Goal: Information Seeking & Learning: Learn about a topic

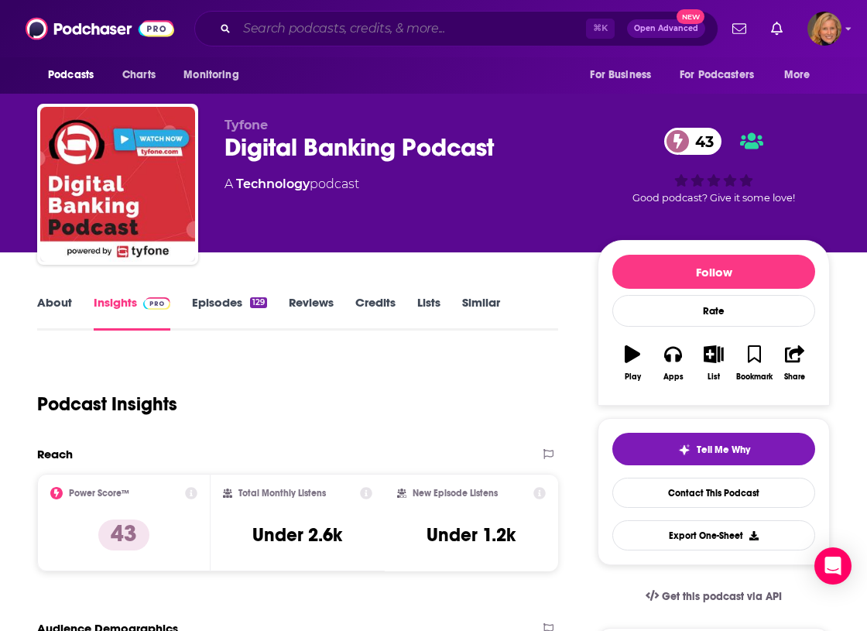
click at [298, 29] on input "Search podcasts, credits, & more..." at bounding box center [411, 28] width 349 height 25
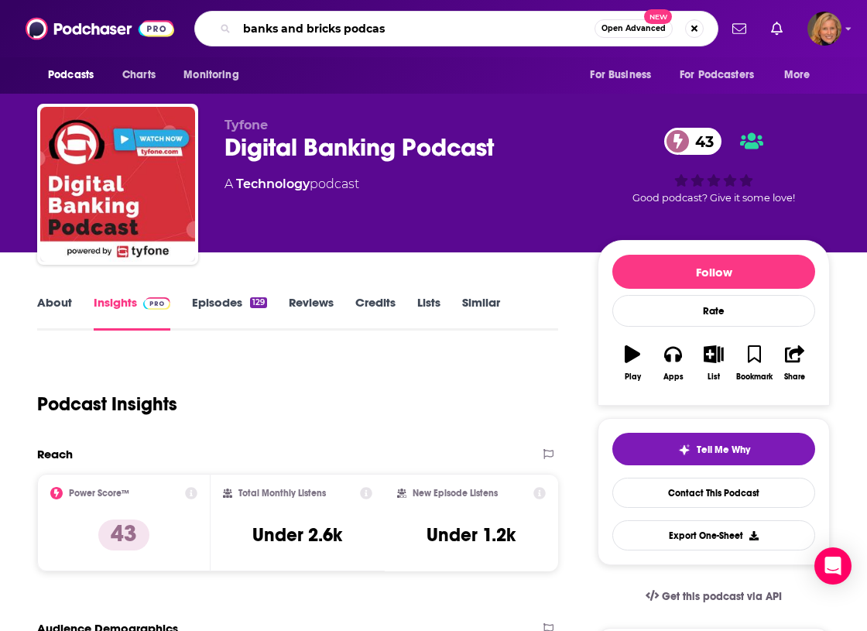
type input "banks and bricks podcast"
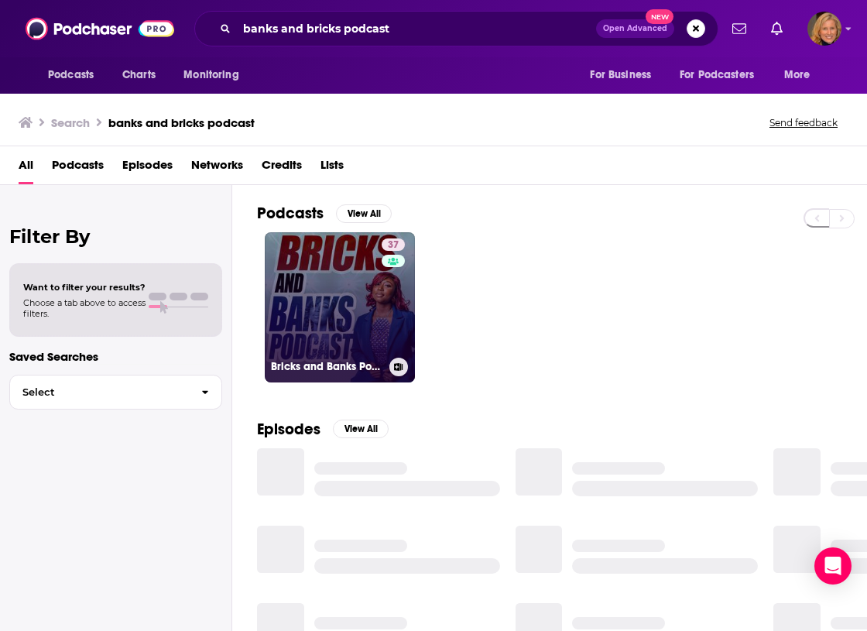
click at [314, 306] on link "37 Bricks and Banks Podcast | Real Estate Investment Wealth Strategies" at bounding box center [340, 307] width 150 height 150
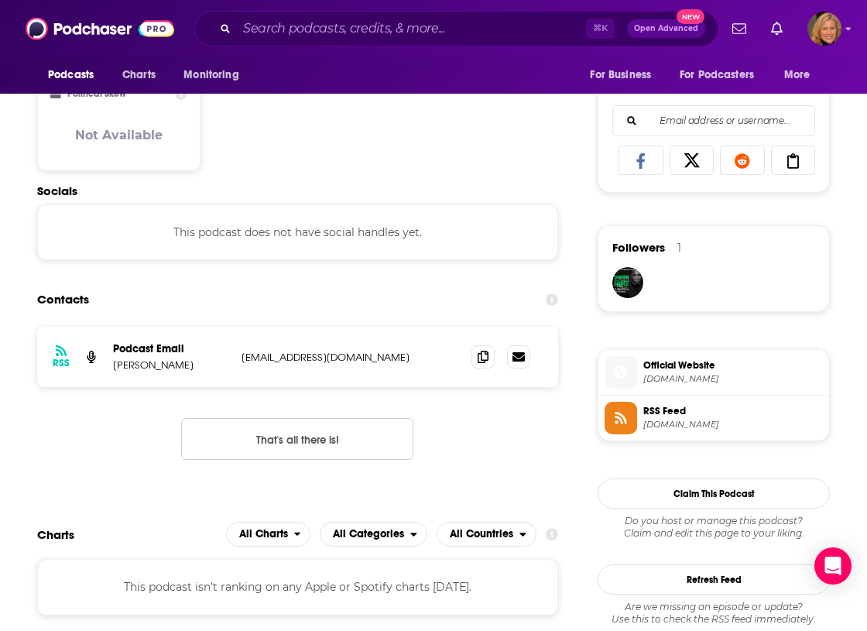
scroll to position [966, 0]
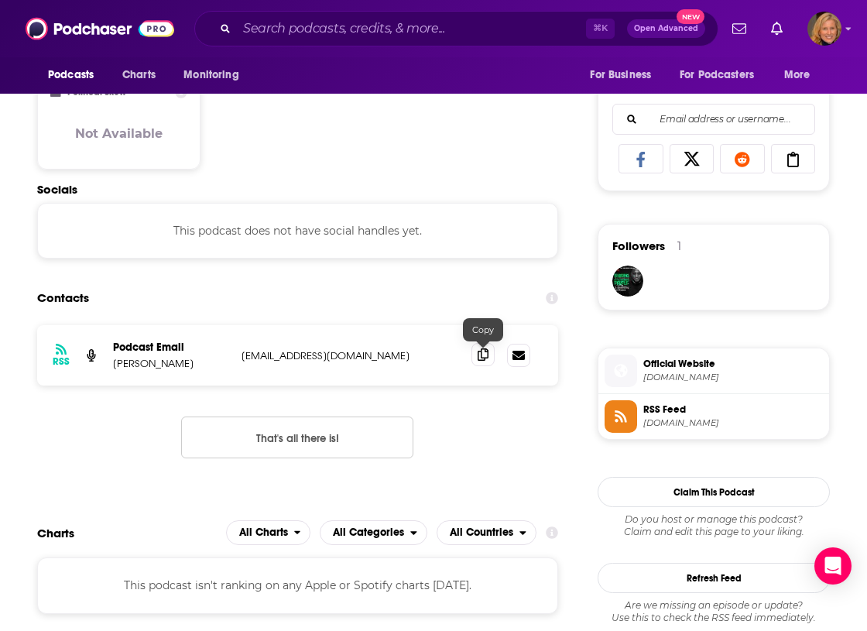
click at [478, 361] on icon at bounding box center [482, 354] width 11 height 12
click at [299, 31] on input "Search podcasts, credits, & more..." at bounding box center [411, 28] width 349 height 25
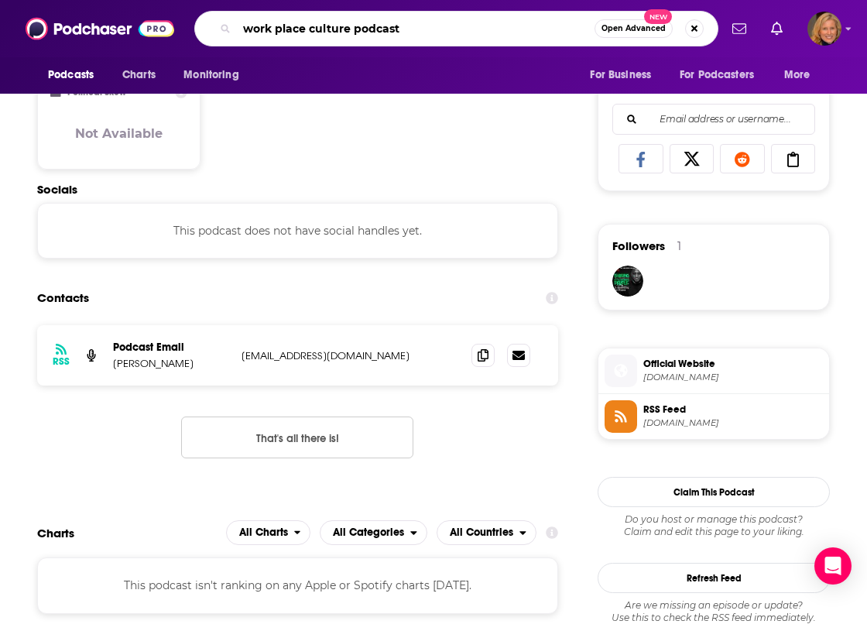
type input "work place culture podcasts"
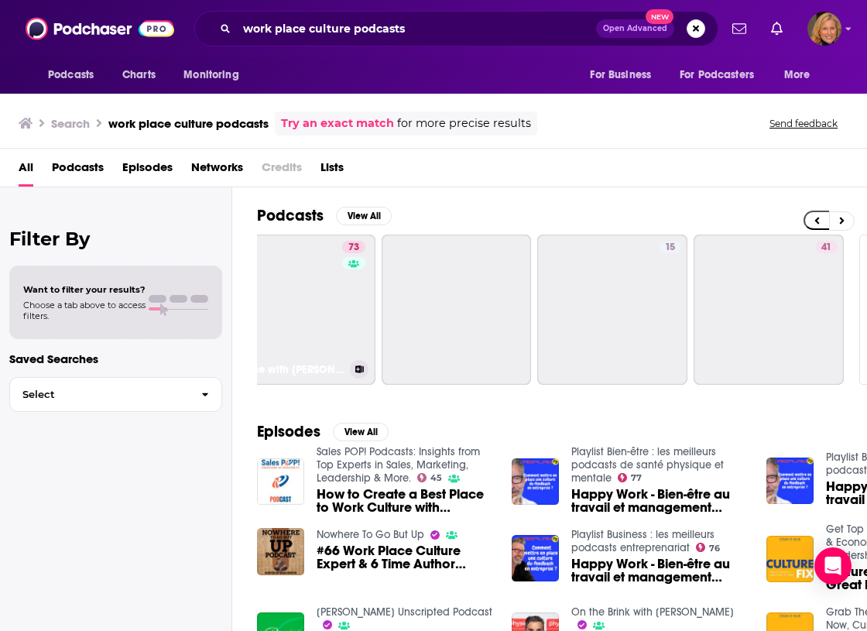
scroll to position [0, 812]
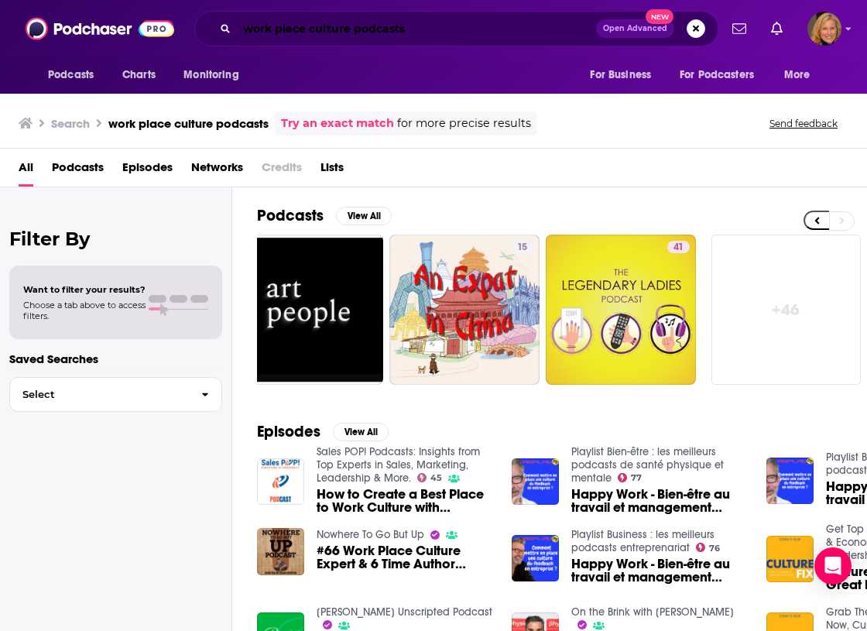
click at [265, 19] on input "work place culture podcasts" at bounding box center [416, 28] width 359 height 25
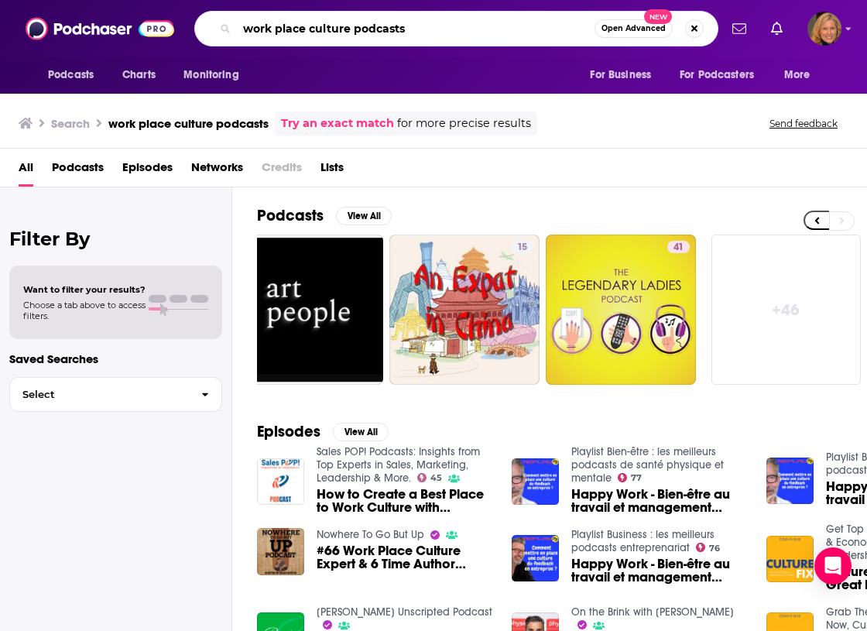
click at [265, 19] on input "work place culture podcasts" at bounding box center [416, 28] width 358 height 25
type input "leadership and loyalty"
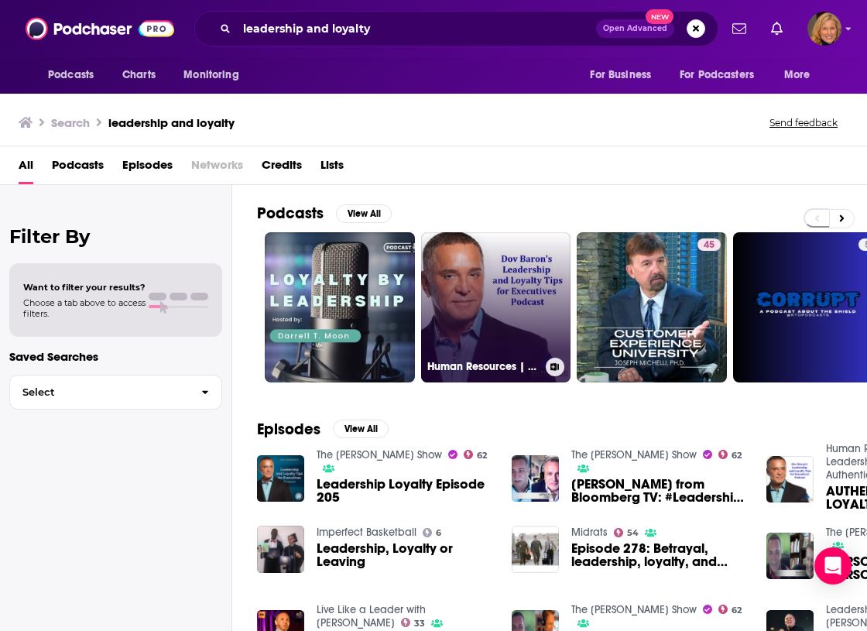
click at [520, 338] on link "Human Resources | Loyalty | Leadership Development | Authentic Speakers Academy" at bounding box center [496, 307] width 150 height 150
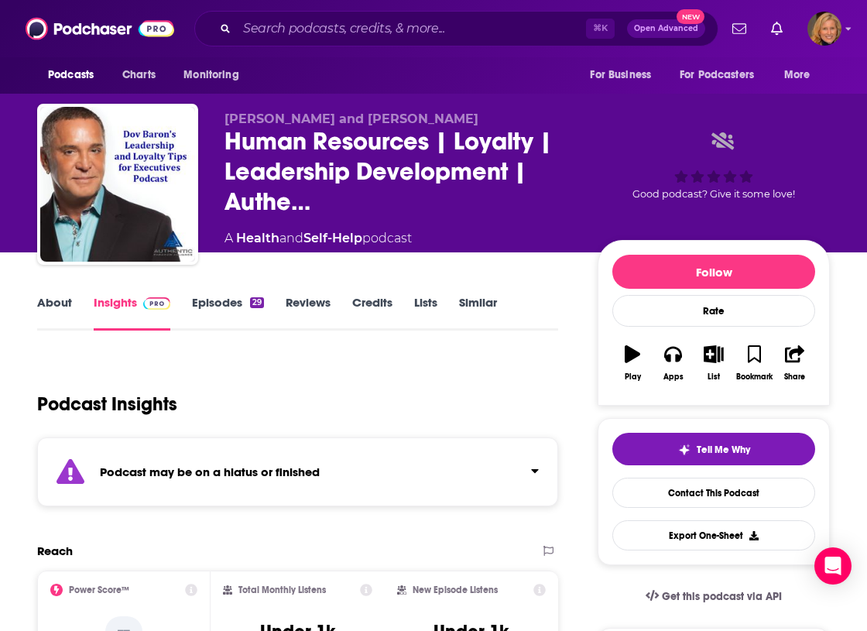
click at [46, 306] on link "About" at bounding box center [54, 313] width 35 height 36
